Goal: Task Accomplishment & Management: Use online tool/utility

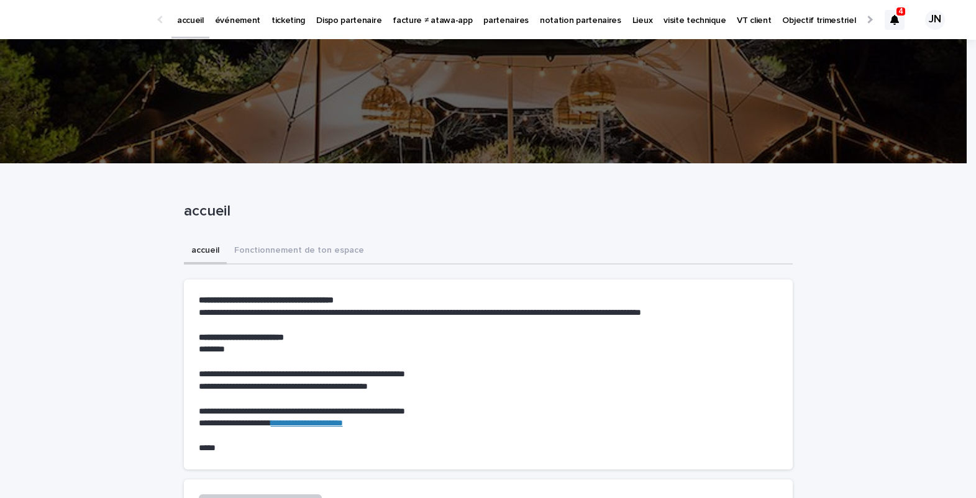
click at [236, 18] on p "événement" at bounding box center [237, 13] width 45 height 26
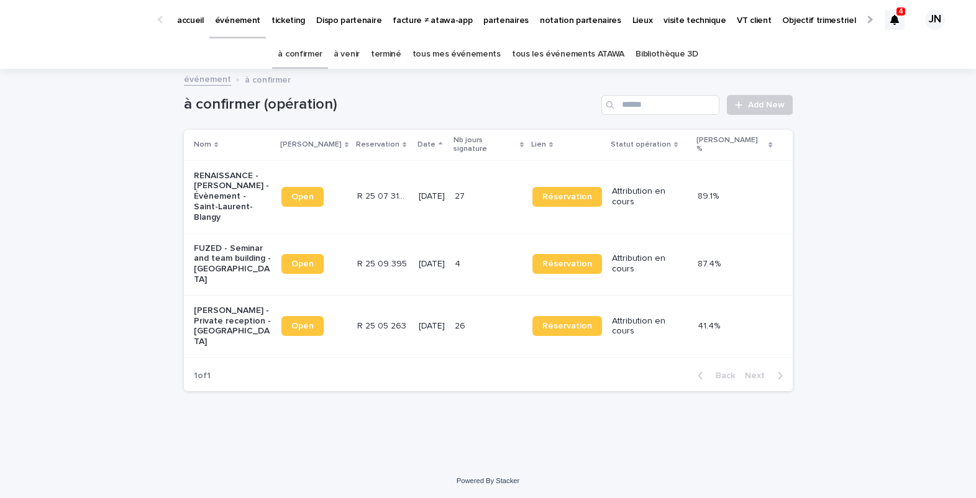
click at [352, 56] on link "à venir" at bounding box center [347, 54] width 26 height 29
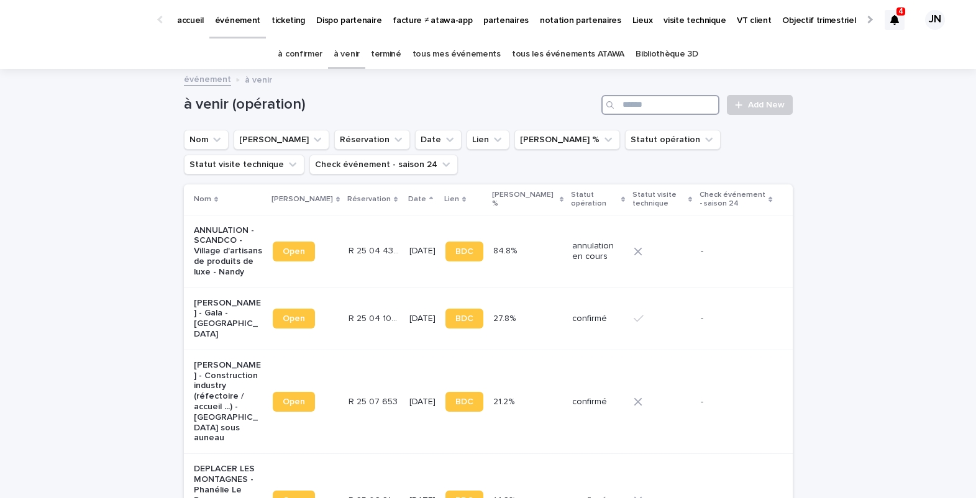
click at [640, 104] on input "Search" at bounding box center [661, 105] width 118 height 20
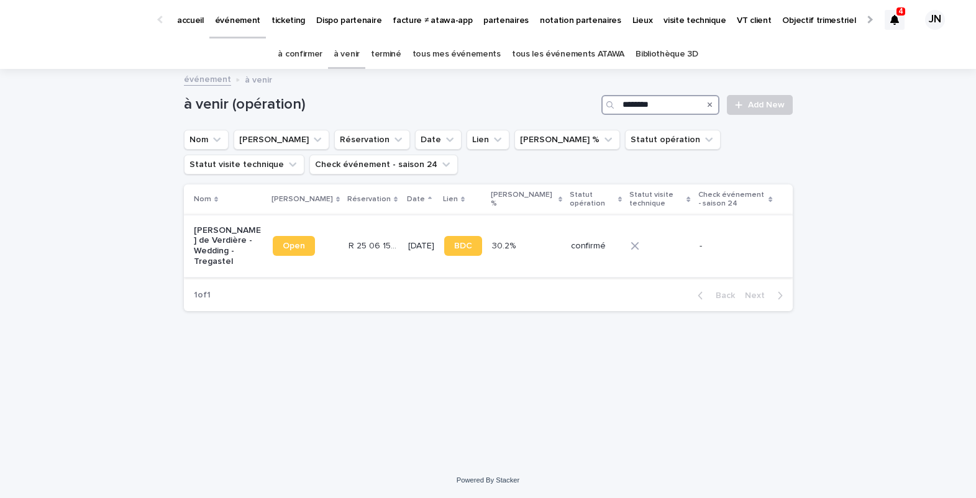
type input "********"
click at [379, 244] on td "R 25 06 1542 R 25 06 1542" at bounding box center [374, 246] width 60 height 62
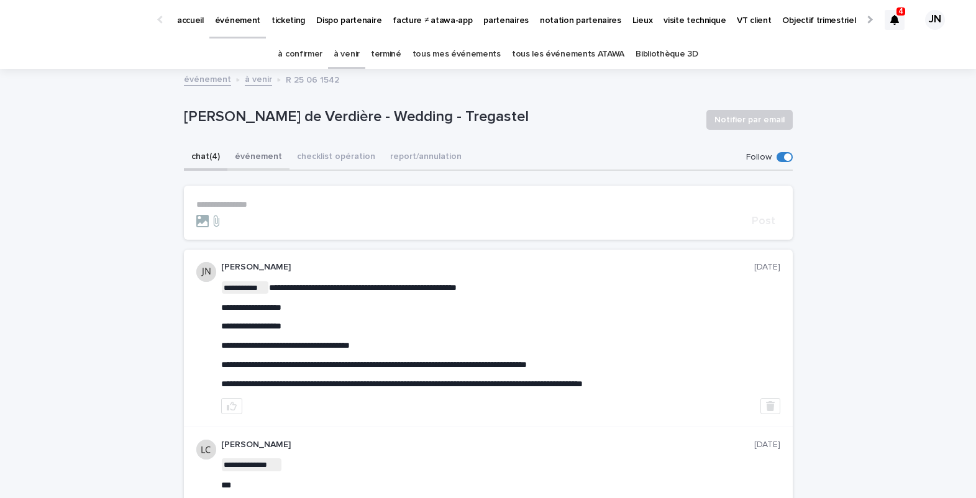
click at [263, 165] on button "événement" at bounding box center [258, 158] width 62 height 26
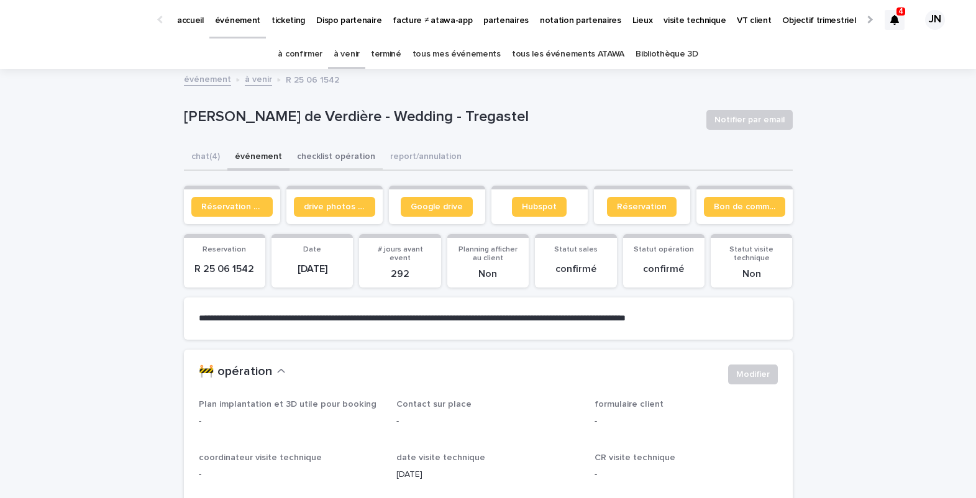
click at [322, 151] on button "checklist opération" at bounding box center [336, 158] width 93 height 26
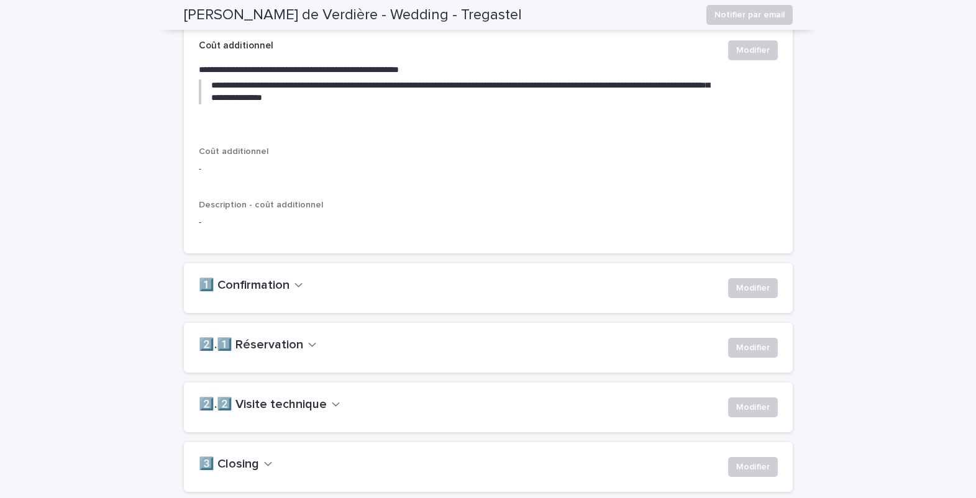
click at [277, 353] on h2 "2️⃣.1️⃣ Réservation" at bounding box center [251, 345] width 104 height 15
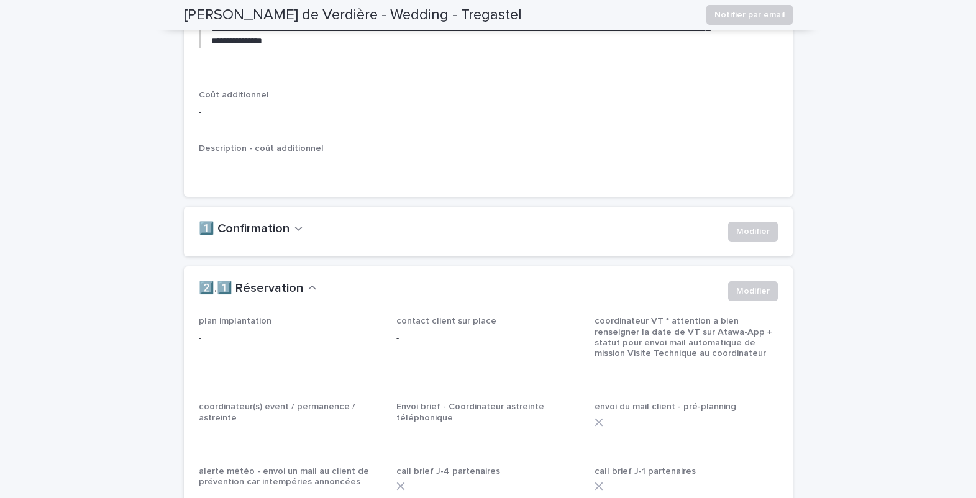
scroll to position [817, 0]
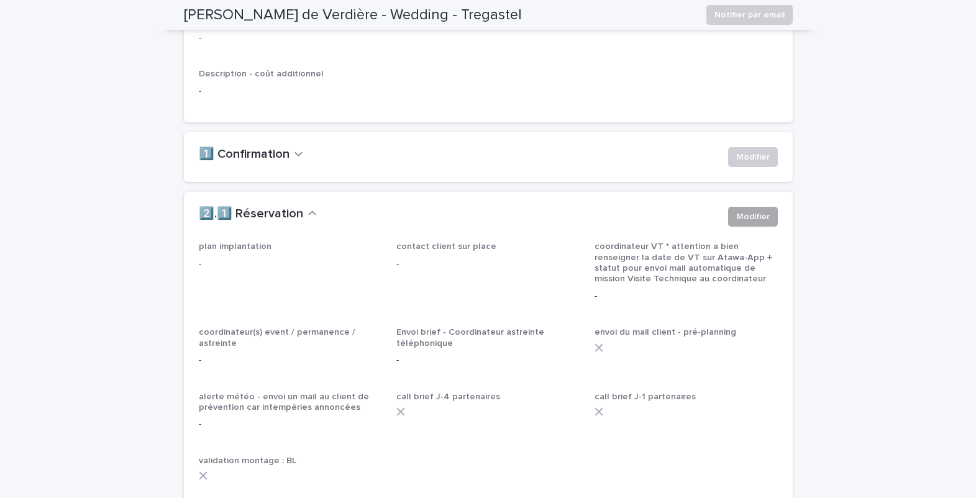
click at [736, 223] on span "Modifier" at bounding box center [753, 217] width 34 height 12
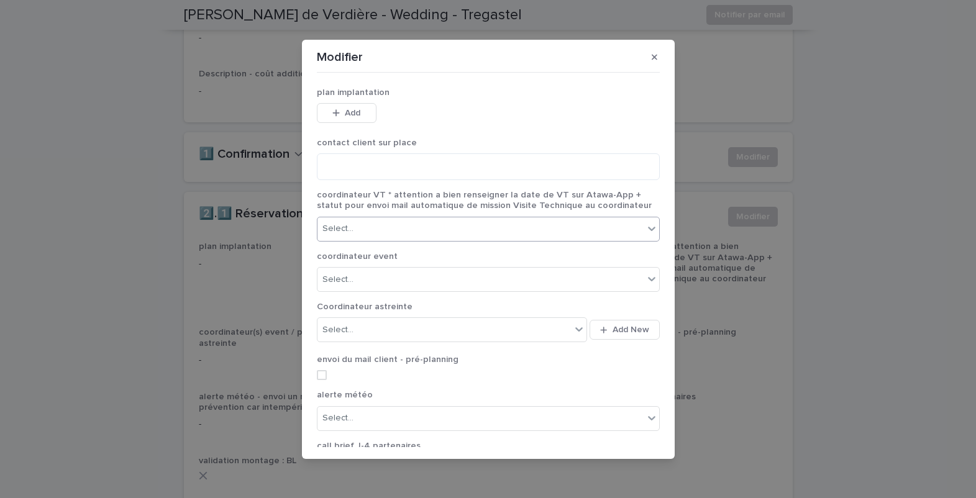
click at [418, 237] on div "Select..." at bounding box center [481, 229] width 326 height 21
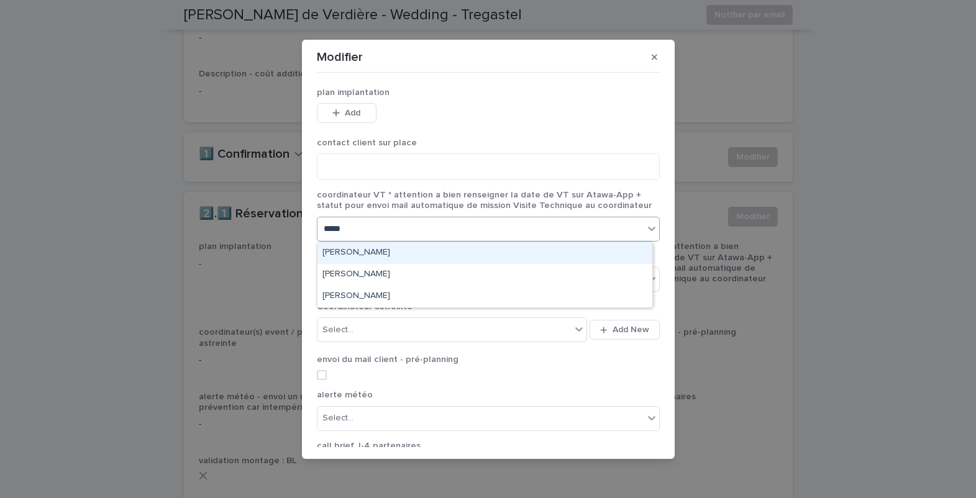
type input "******"
click at [457, 249] on div "[PERSON_NAME]" at bounding box center [485, 253] width 335 height 22
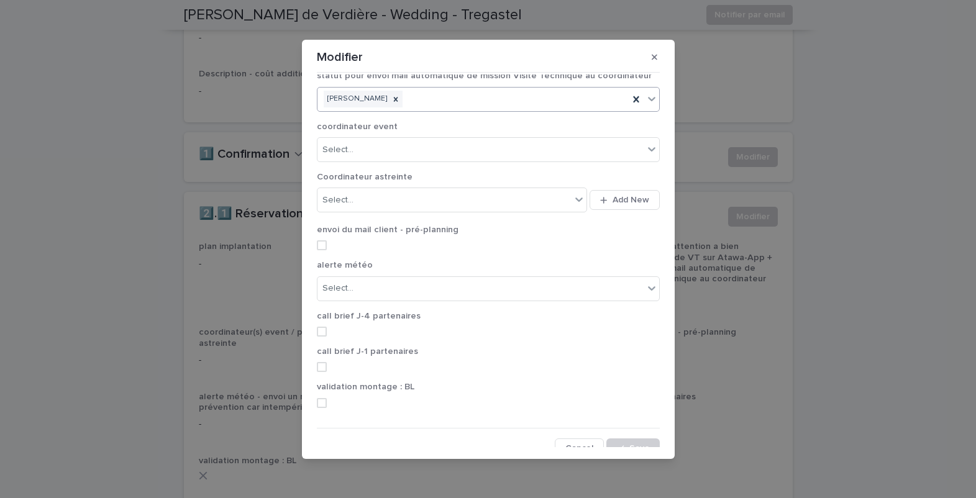
scroll to position [141, 0]
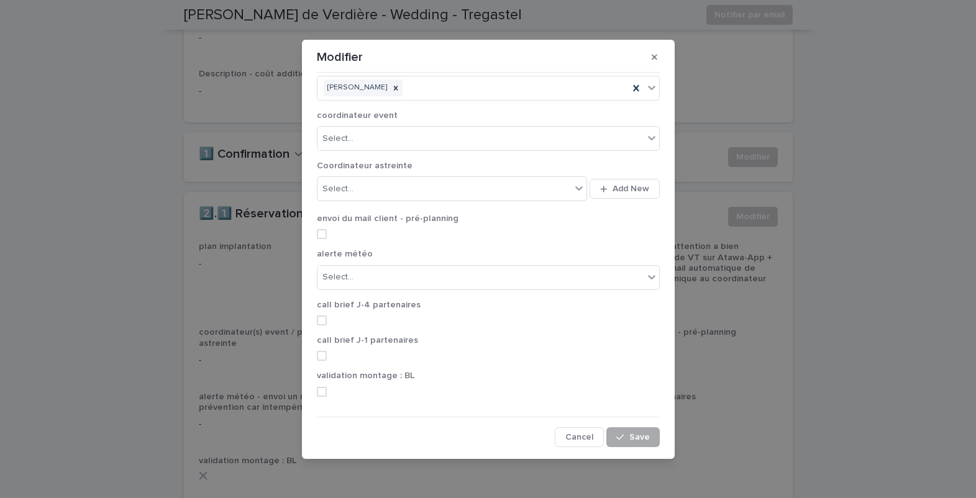
click at [630, 441] on span "Save" at bounding box center [640, 437] width 21 height 9
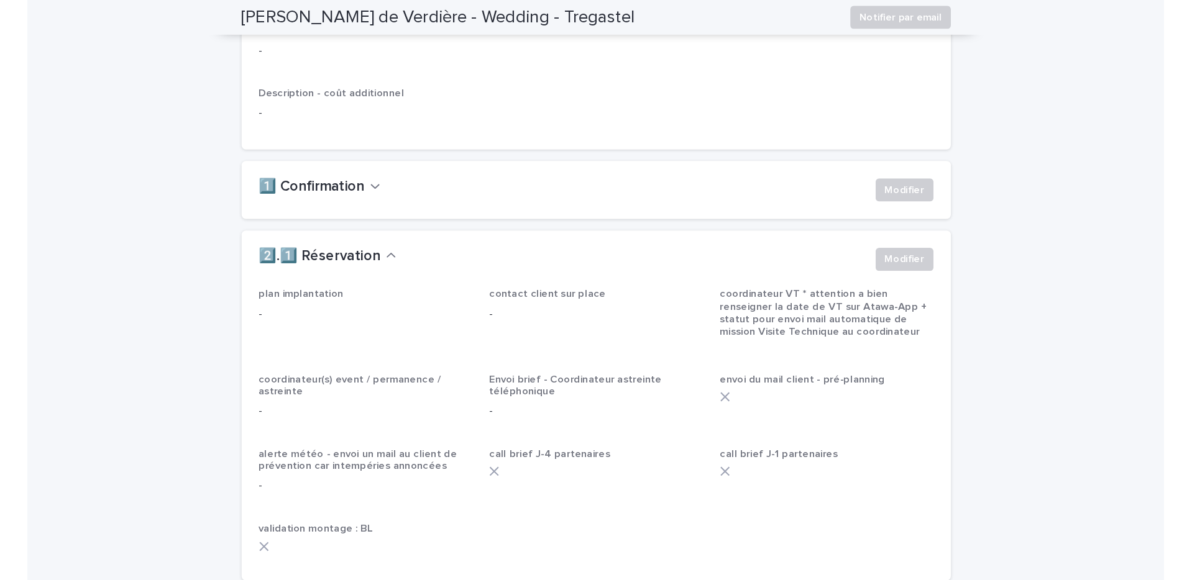
scroll to position [820, 0]
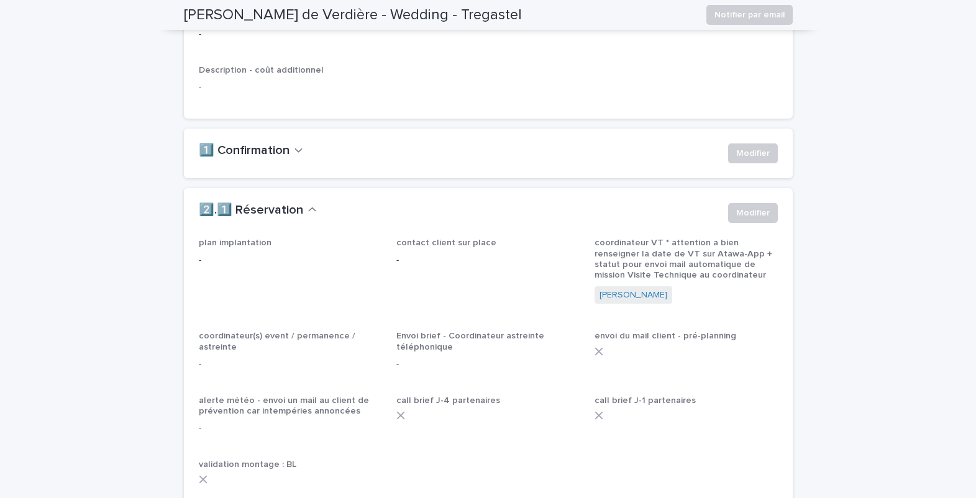
click at [817, 378] on div "**********" at bounding box center [488, 199] width 976 height 1898
